Goal: Information Seeking & Learning: Learn about a topic

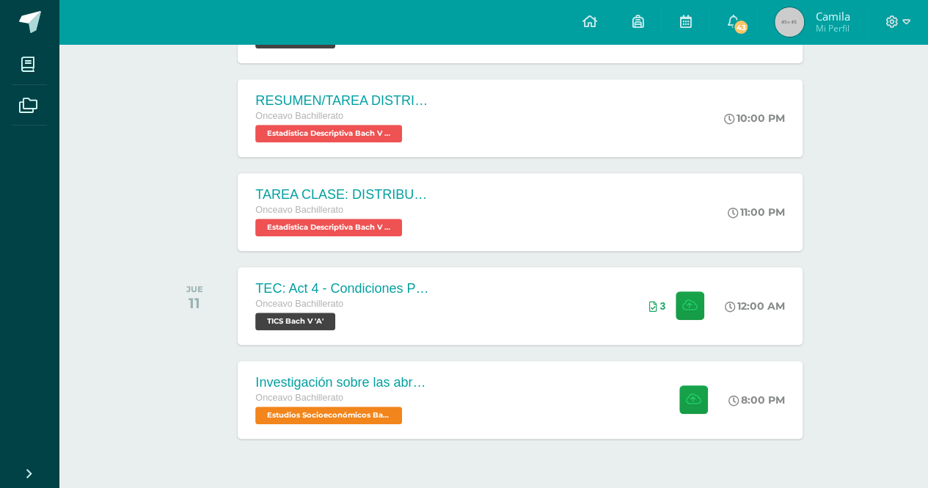
scroll to position [401, 0]
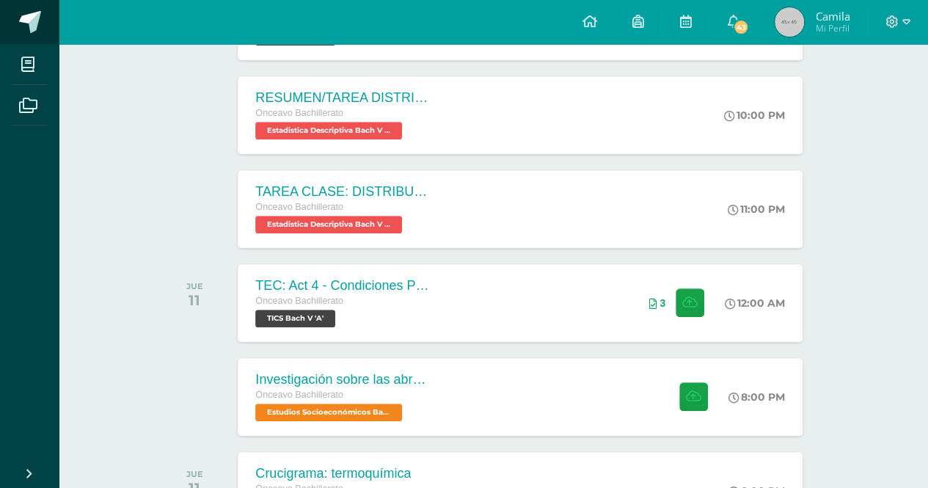
click at [31, 15] on span at bounding box center [30, 22] width 22 height 22
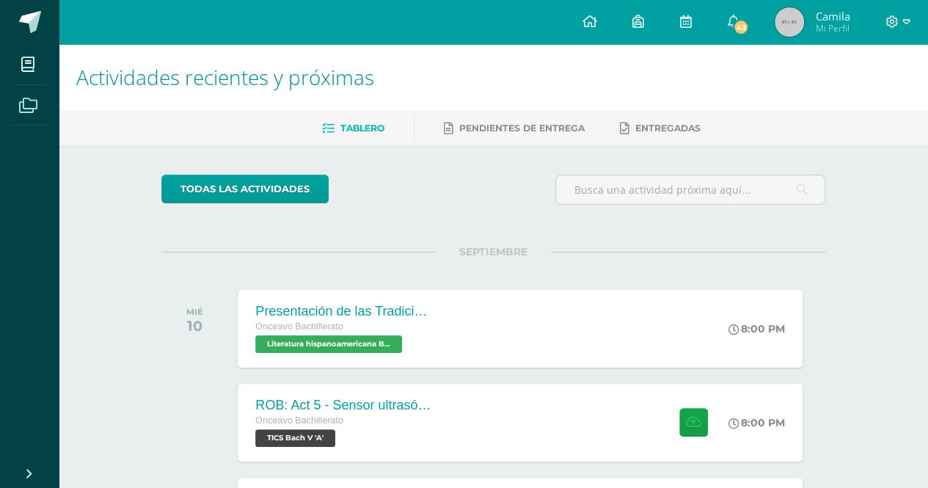
click at [26, 112] on icon at bounding box center [28, 105] width 18 height 15
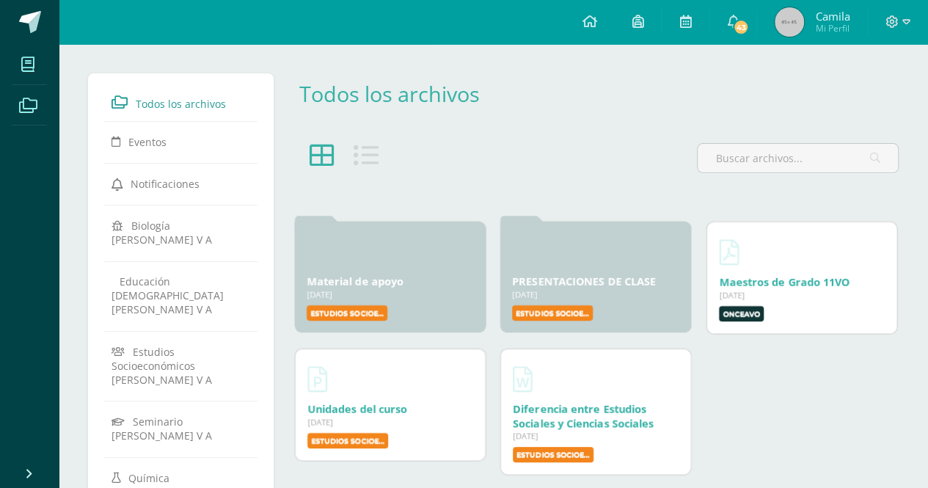
click at [15, 58] on span at bounding box center [28, 64] width 33 height 33
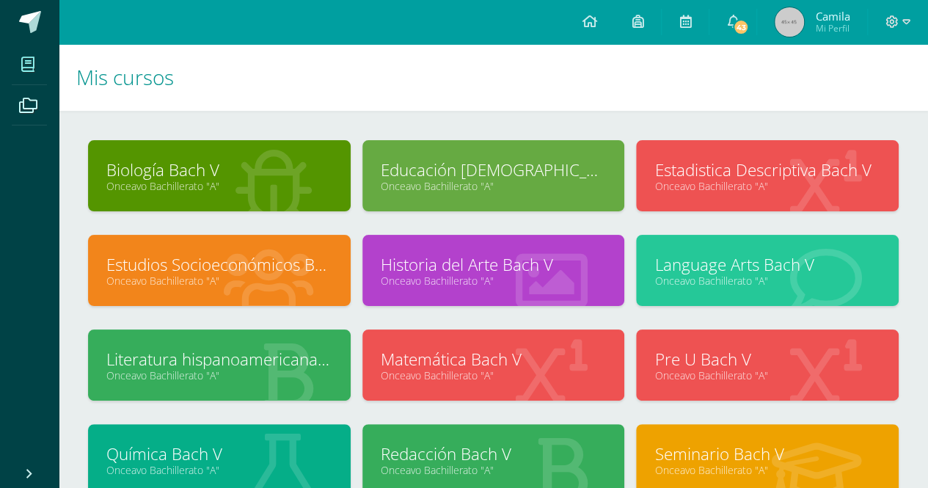
scroll to position [10, 0]
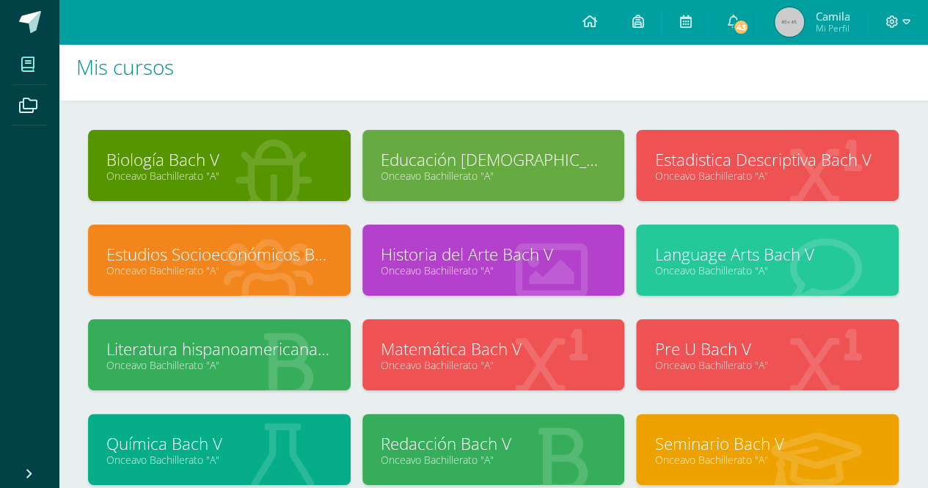
click at [207, 162] on link "Biología Bach V" at bounding box center [219, 159] width 226 height 23
click at [172, 171] on link "Onceavo Bachillerato "A"" at bounding box center [219, 176] width 226 height 14
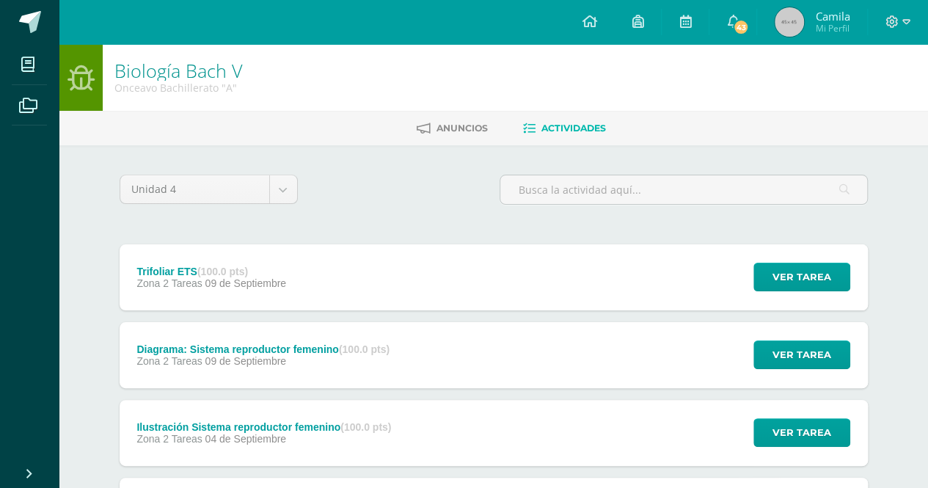
click at [227, 278] on span "09 de Septiembre" at bounding box center [245, 283] width 81 height 12
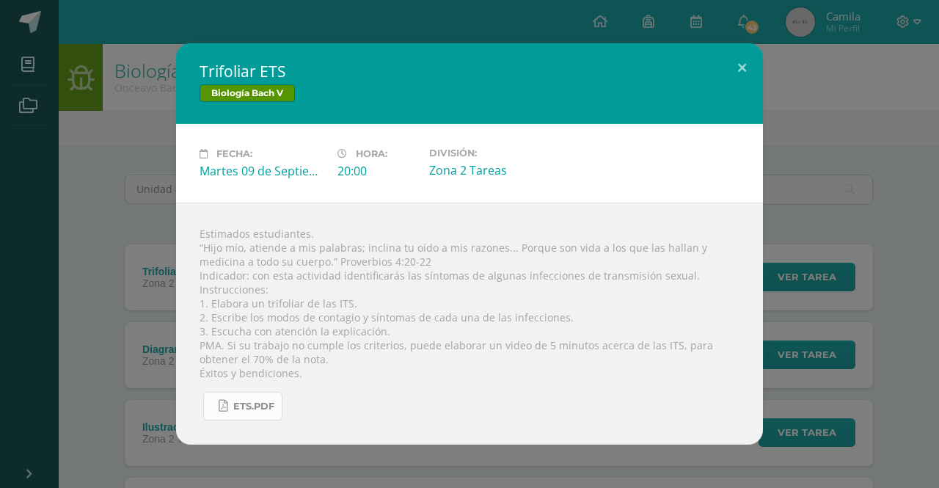
click at [258, 404] on span "ETS.pdf" at bounding box center [253, 407] width 41 height 12
